Goal: Find contact information: Find contact information

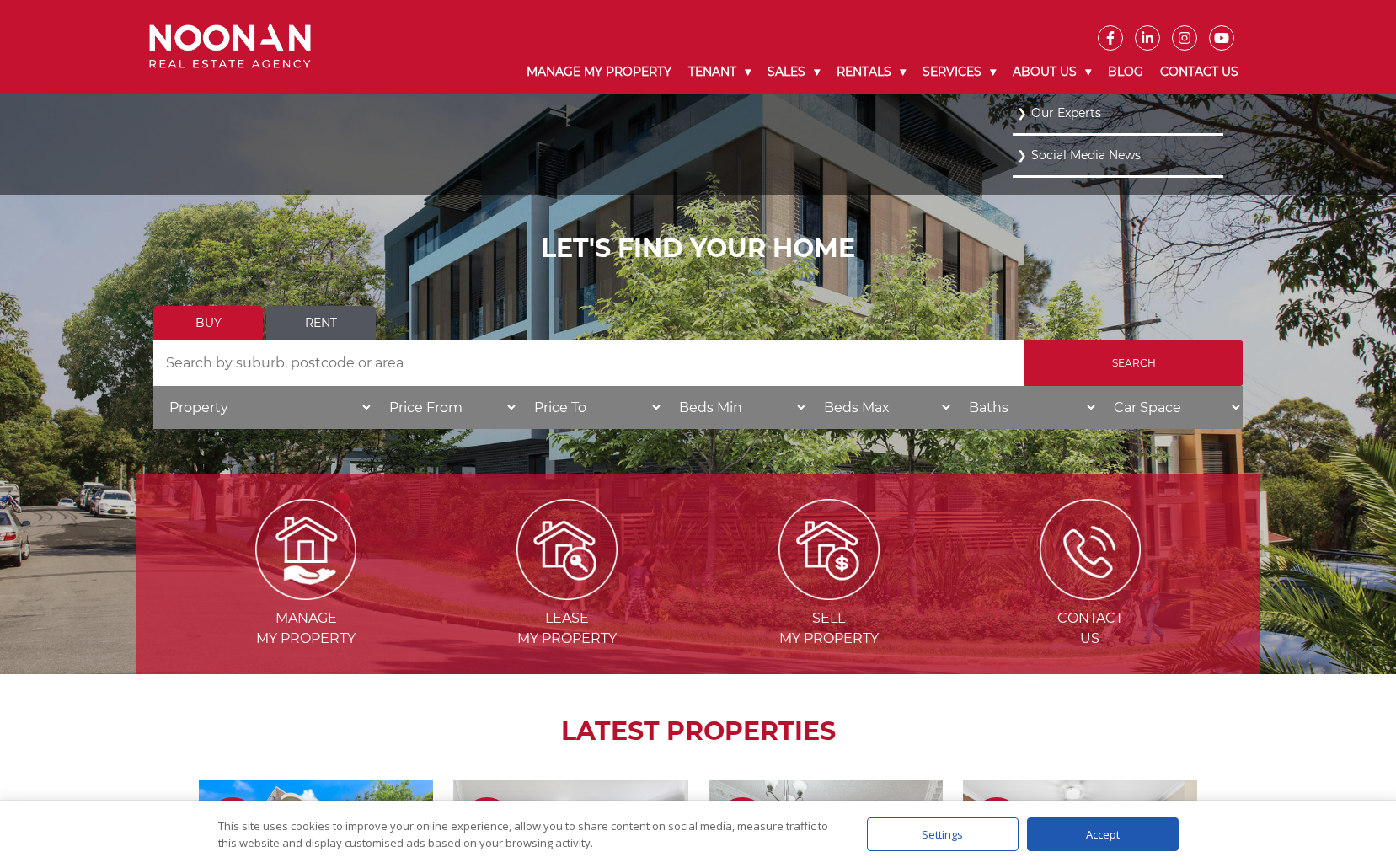
click at [1051, 107] on link "Our Experts" at bounding box center [1118, 113] width 202 height 23
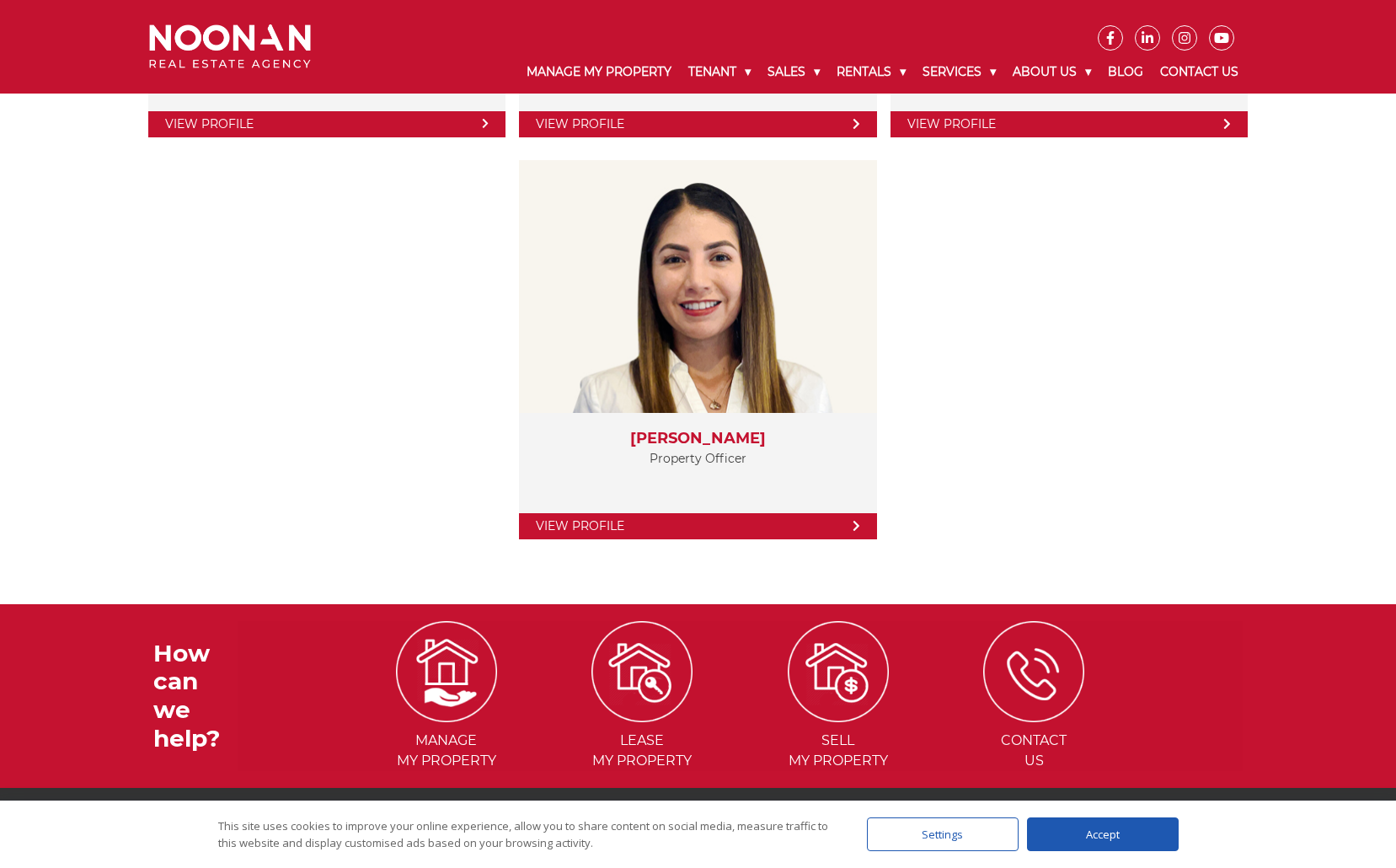
scroll to position [3461, 0]
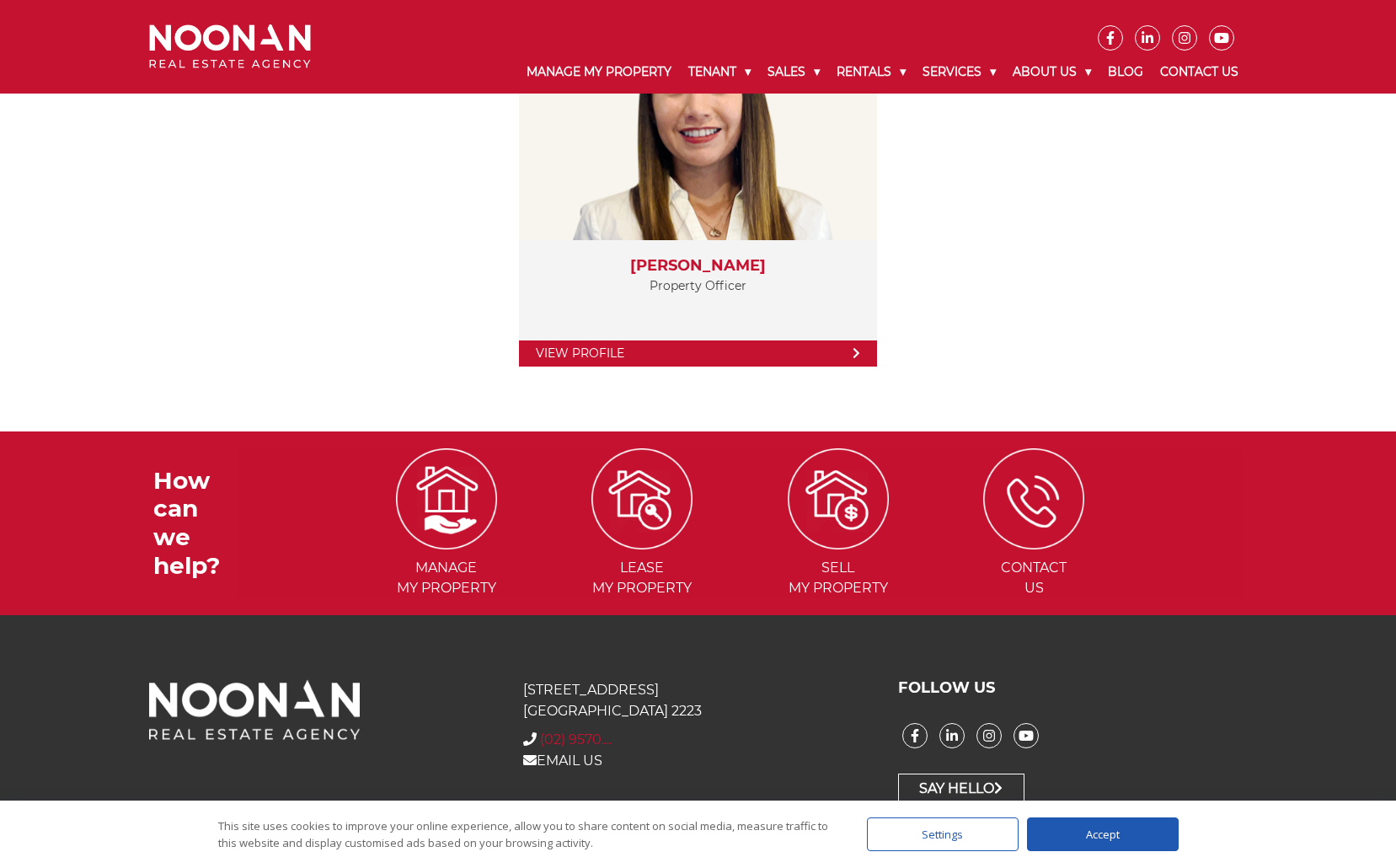
click at [606, 743] on span "(02) 9570...." at bounding box center [576, 739] width 72 height 16
drag, startPoint x: 628, startPoint y: 743, endPoint x: 661, endPoint y: 784, distance: 52.6
click at [661, 785] on div "[STREET_ADDRESS] + [PHONE_NUMBER] (02) 9570.... EMAIL US" at bounding box center [698, 741] width 374 height 125
drag, startPoint x: 677, startPoint y: 738, endPoint x: 554, endPoint y: 738, distance: 123.0
click at [554, 738] on div "+ [PHONE_NUMBER] (02) 9570...." at bounding box center [698, 739] width 349 height 20
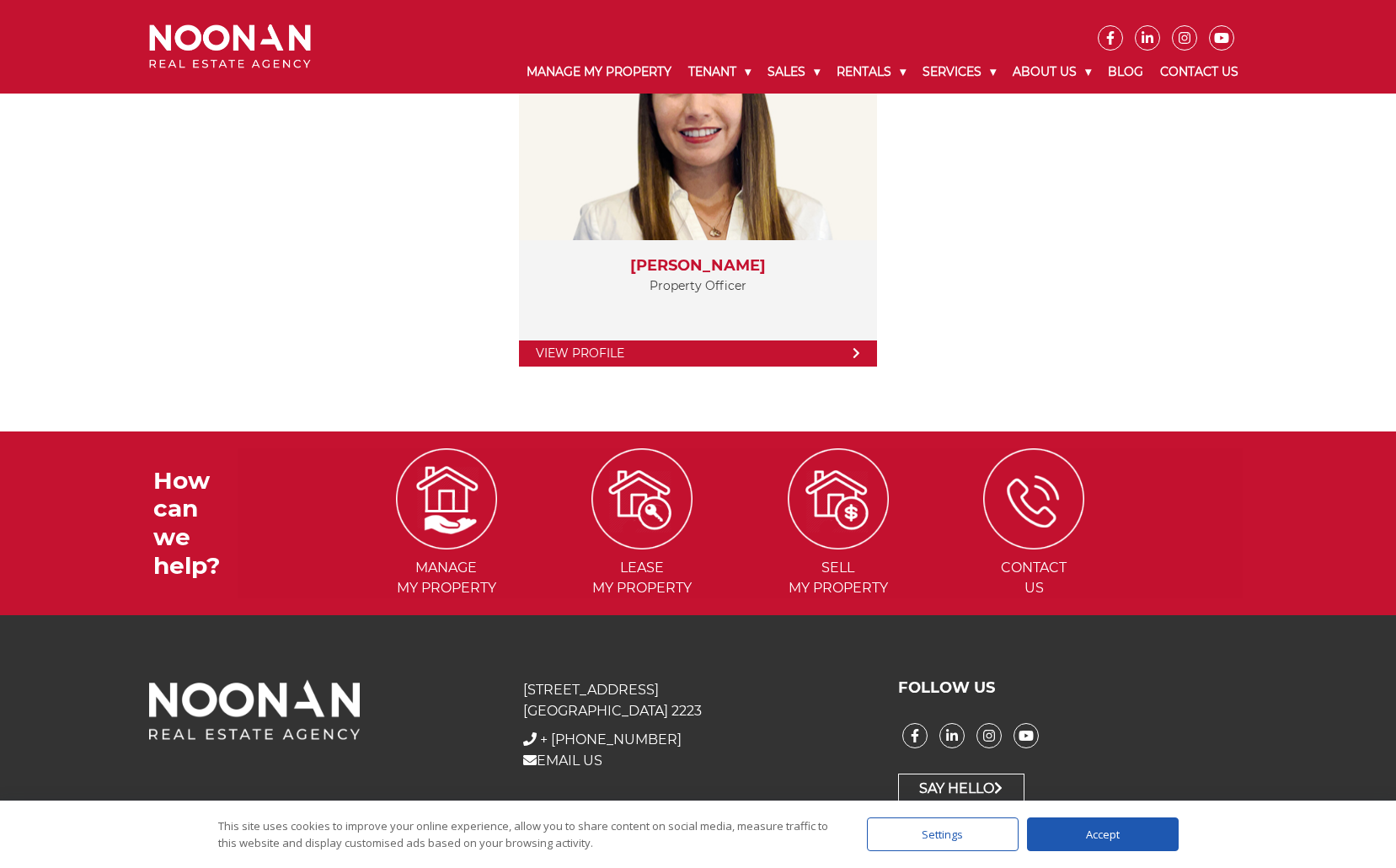
copy span "[PHONE_NUMBER]"
